Goal: Find specific page/section: Find specific page/section

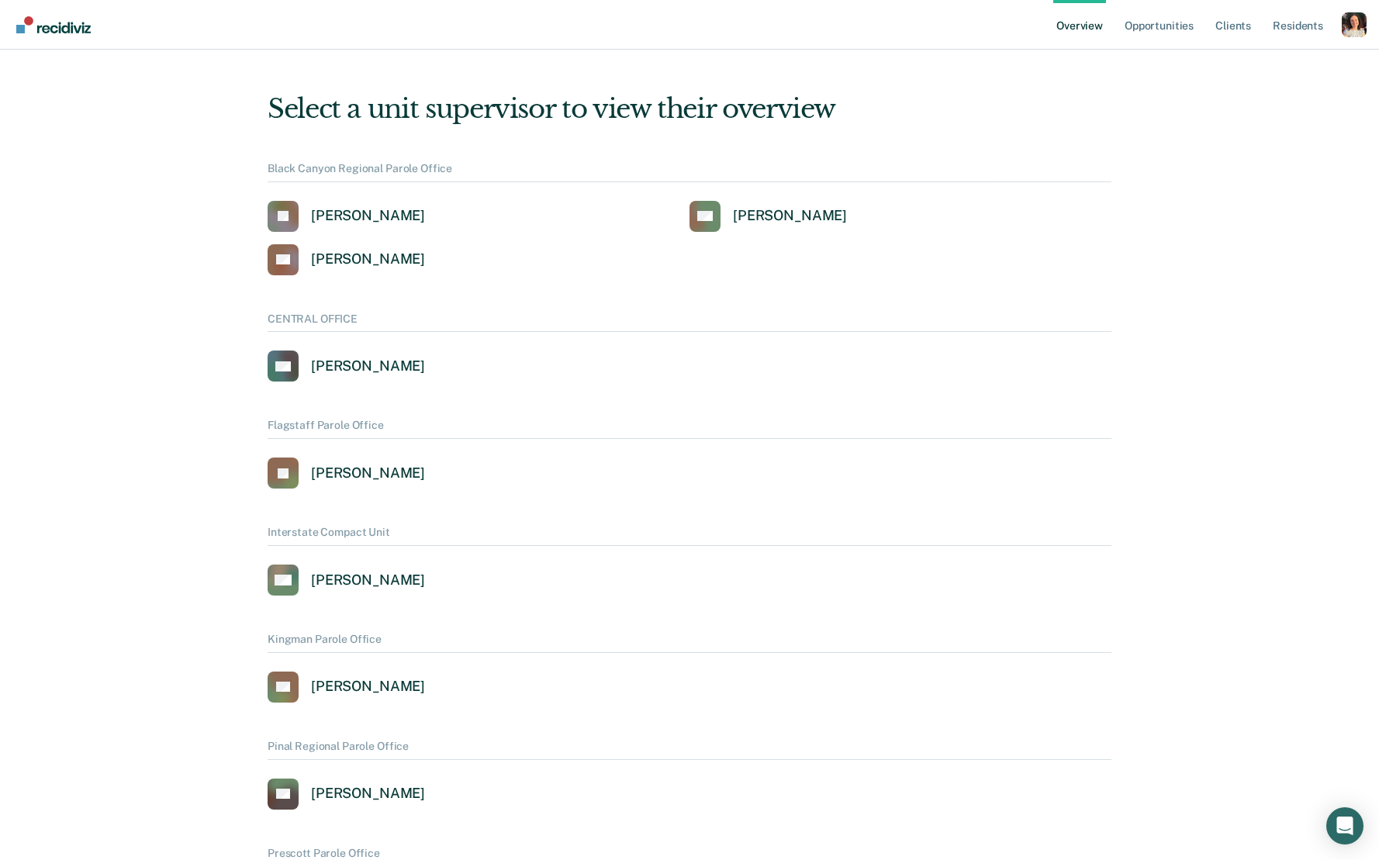
click at [1346, 40] on div "Profile How it works Log Out" at bounding box center [1354, 26] width 25 height 28
click at [1348, 29] on div "Profile dropdown button" at bounding box center [1354, 24] width 25 height 25
click at [1264, 60] on link "Profile" at bounding box center [1292, 62] width 125 height 13
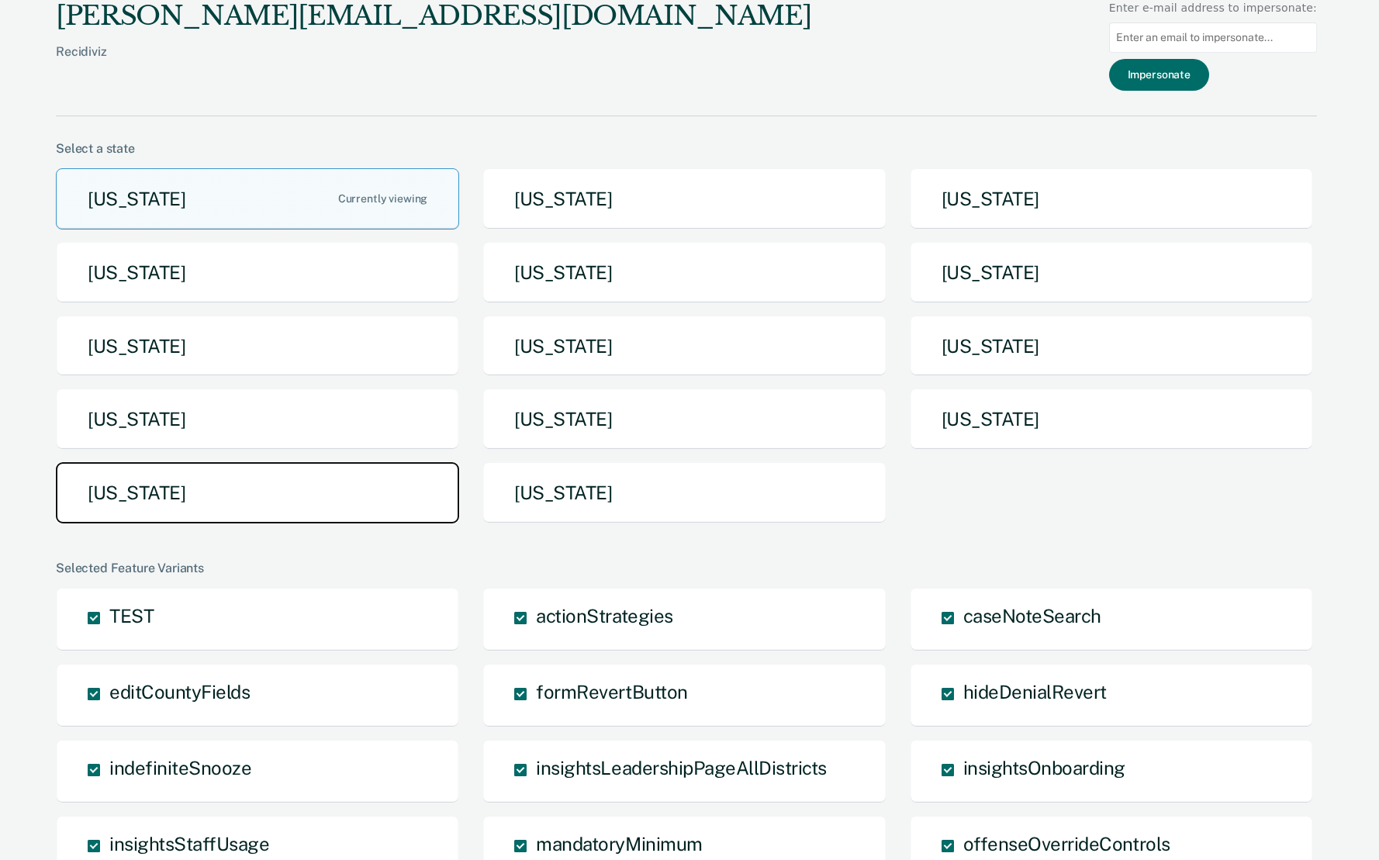
click at [323, 514] on button "[US_STATE]" at bounding box center [257, 492] width 403 height 61
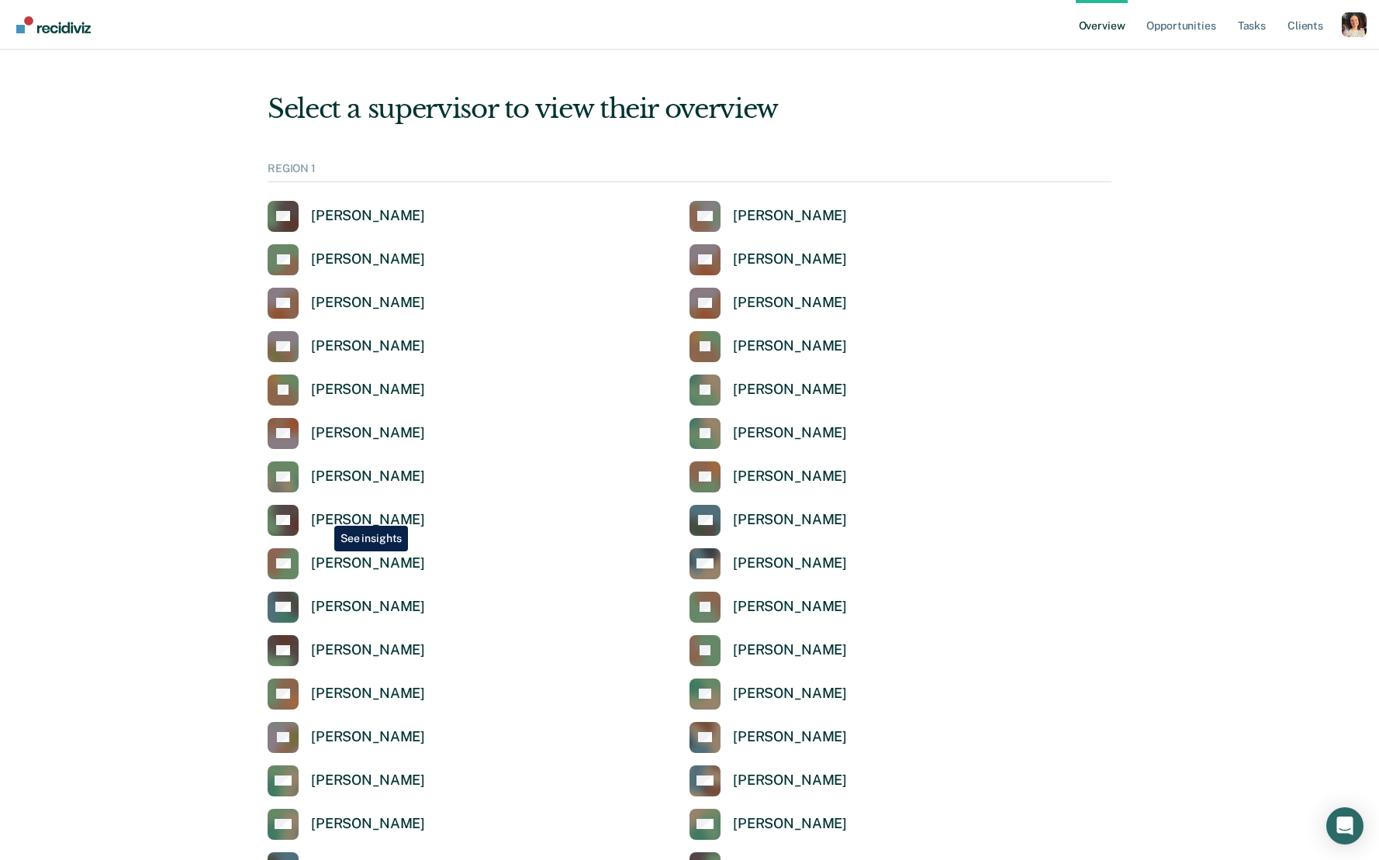
click at [323, 514] on div "[PERSON_NAME]" at bounding box center [368, 520] width 114 height 18
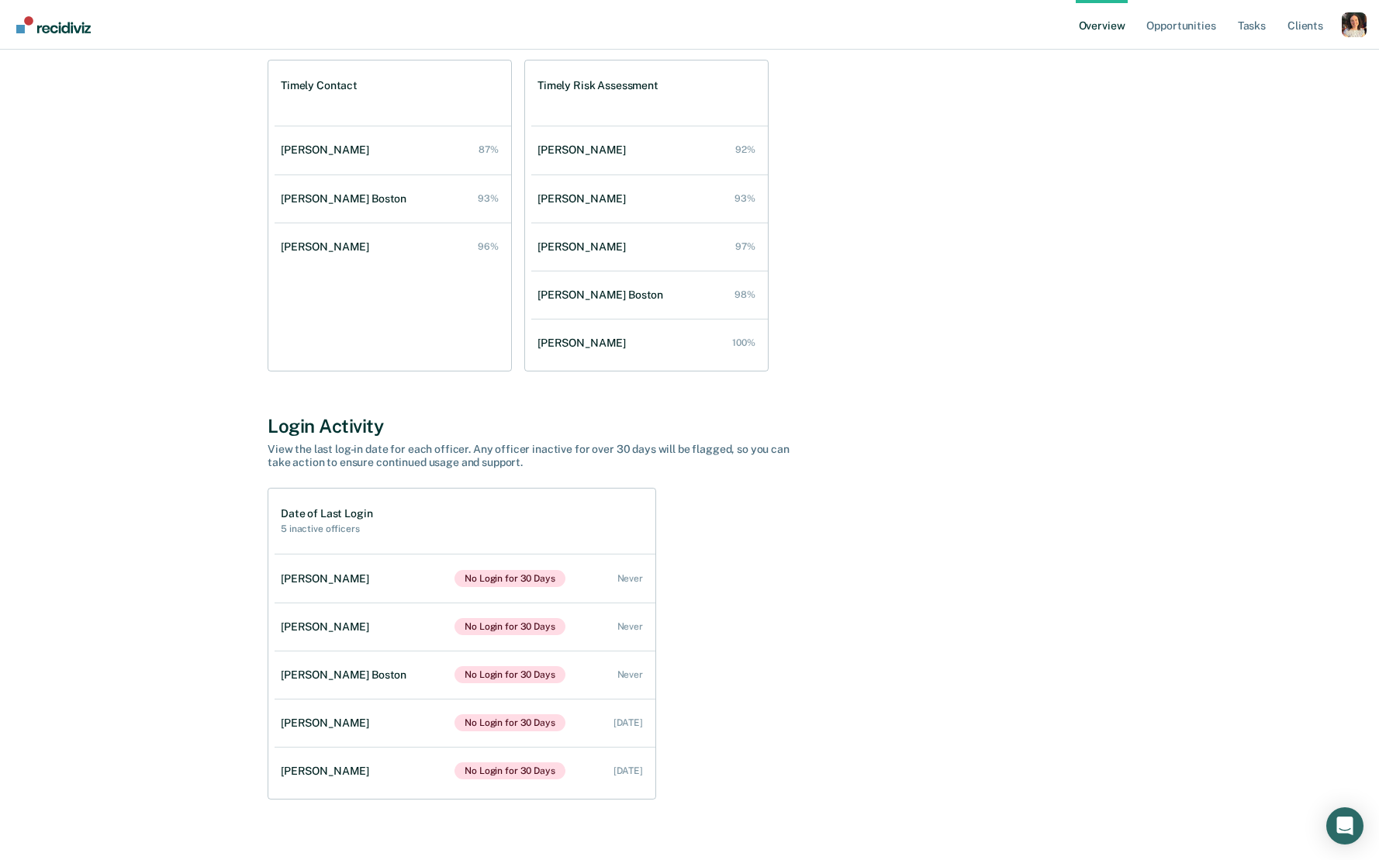
scroll to position [631, 0]
